Goal: Transaction & Acquisition: Purchase product/service

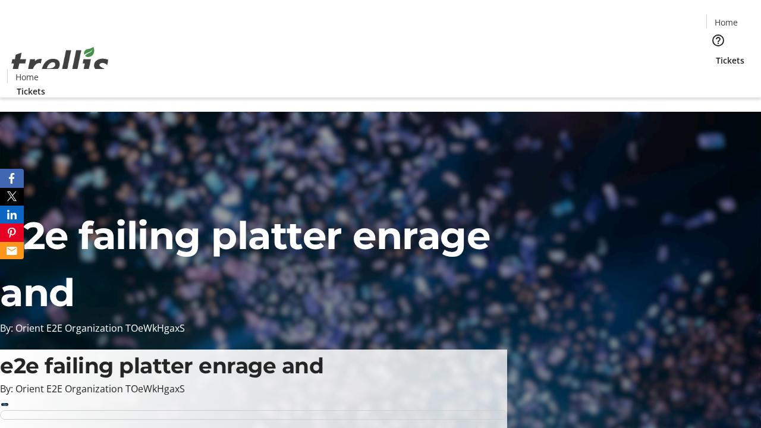
click at [716, 54] on span "Tickets" at bounding box center [730, 60] width 29 height 12
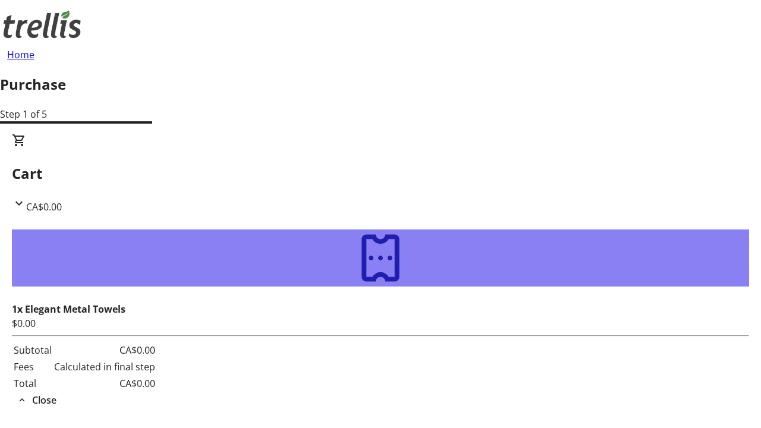
type input "[EMAIL_ADDRESS][DOMAIN_NAME]"
type input "Brielle"
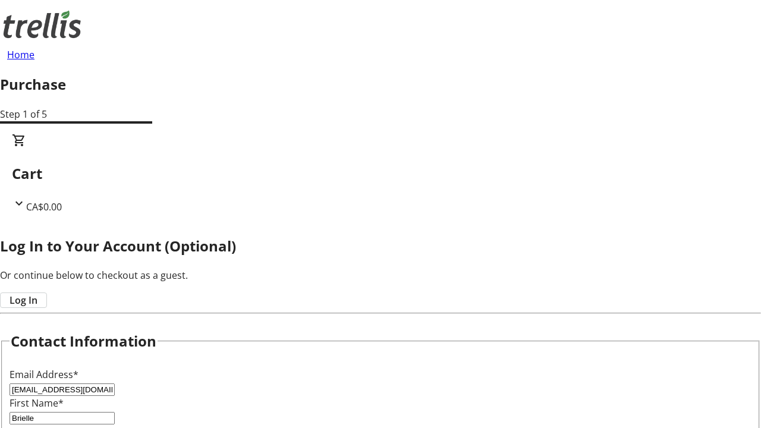
type input "Towne"
